Goal: Task Accomplishment & Management: Manage account settings

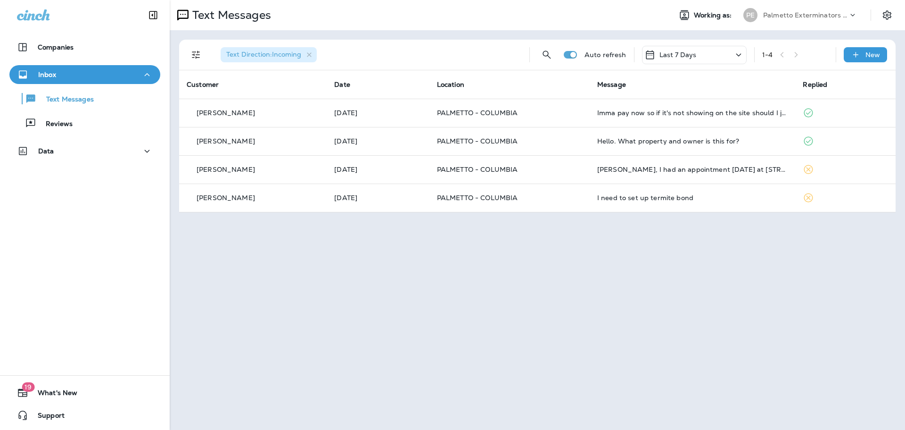
click at [656, 52] on div "Last 7 Days" at bounding box center [671, 54] width 52 height 11
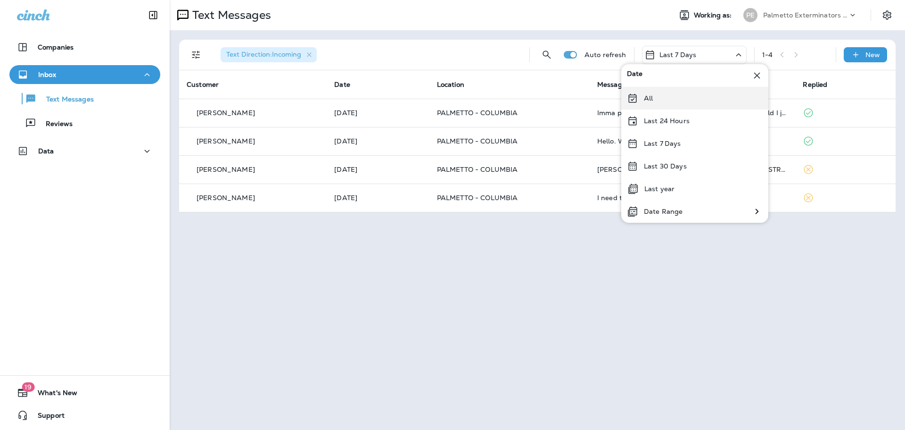
click at [630, 96] on icon at bounding box center [632, 97] width 11 height 11
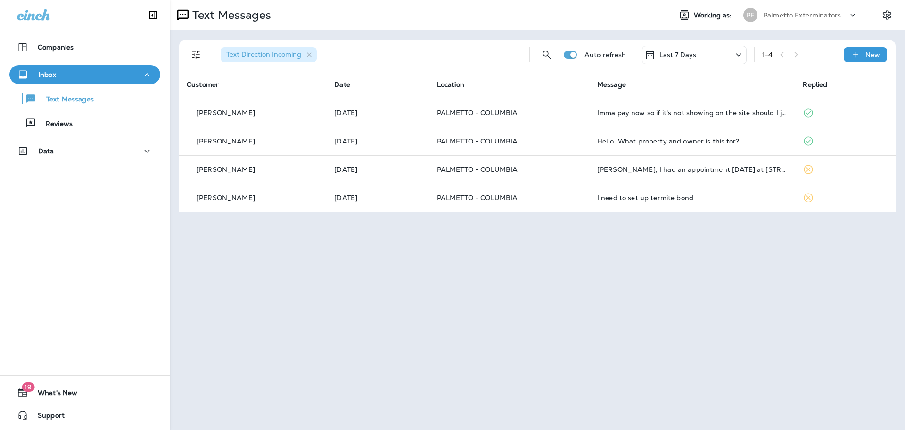
click at [690, 58] on p "Last 7 Days" at bounding box center [678, 55] width 37 height 8
click at [688, 52] on p "Last 7 Days" at bounding box center [678, 55] width 37 height 8
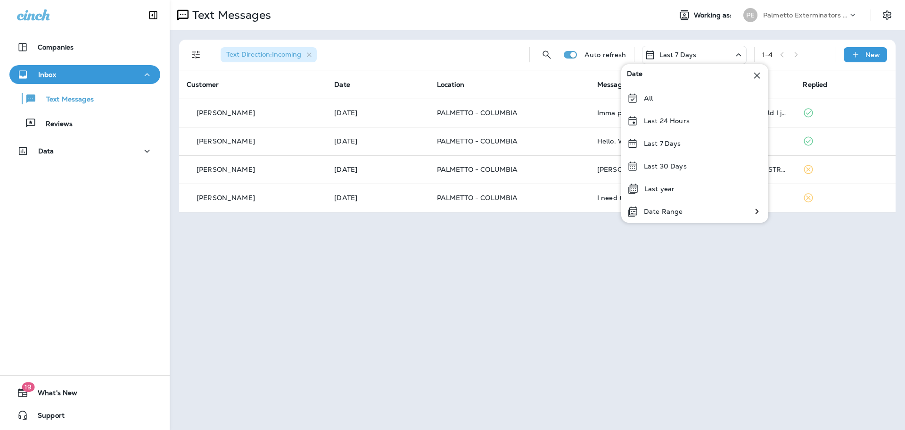
click at [632, 96] on icon at bounding box center [632, 97] width 11 height 11
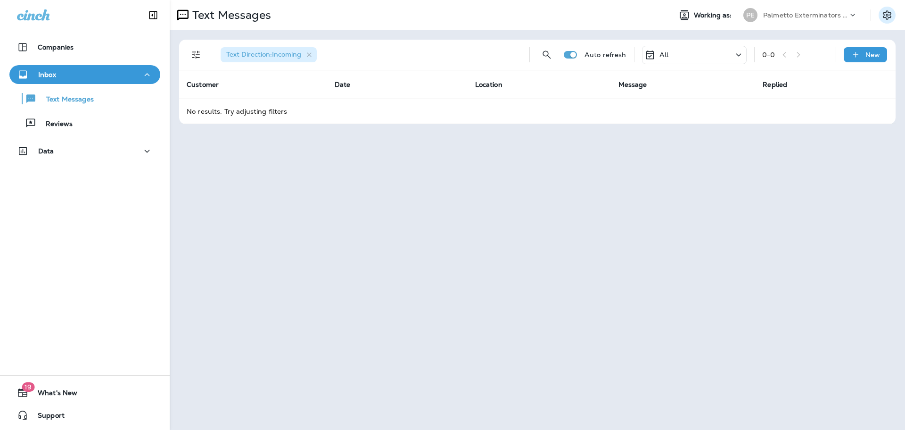
click at [889, 13] on icon "Settings" at bounding box center [887, 14] width 8 height 9
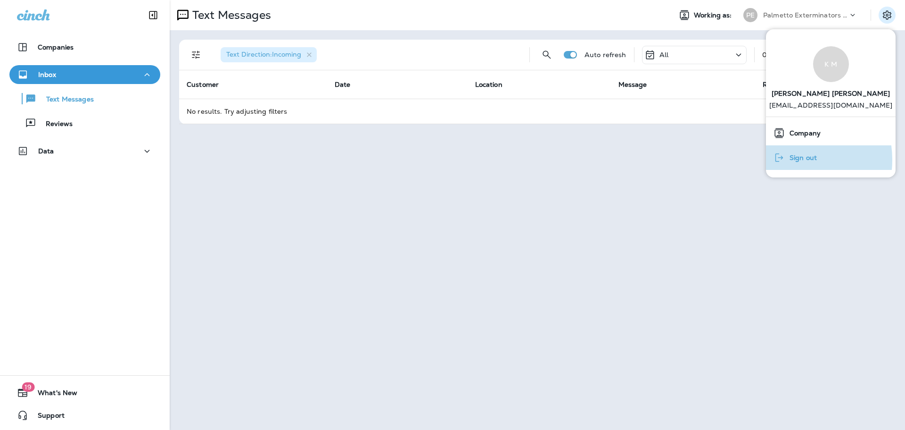
click at [788, 160] on span "Sign out" at bounding box center [801, 158] width 32 height 8
